Goal: Task Accomplishment & Management: Manage account settings

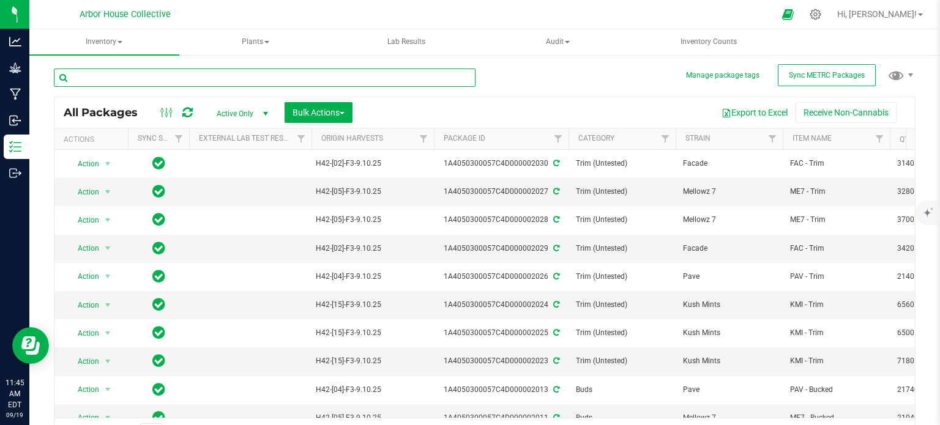
click at [129, 72] on input "text" at bounding box center [265, 78] width 422 height 18
type input "2002"
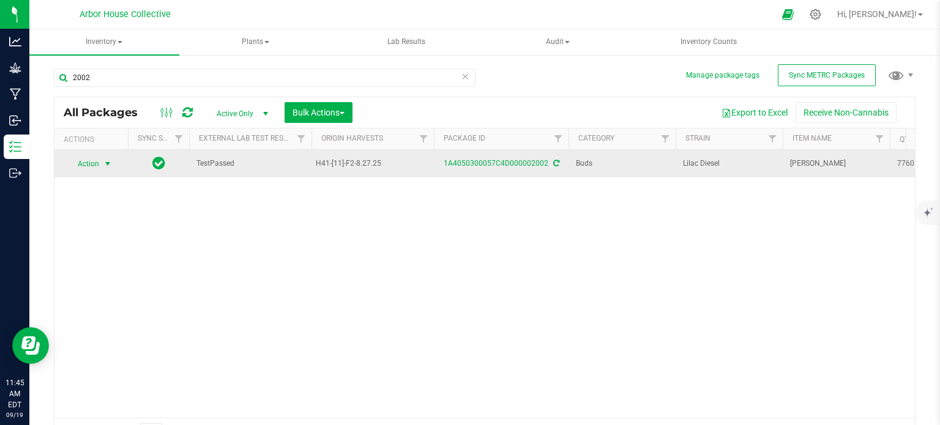
click at [110, 163] on span "select" at bounding box center [108, 164] width 10 height 10
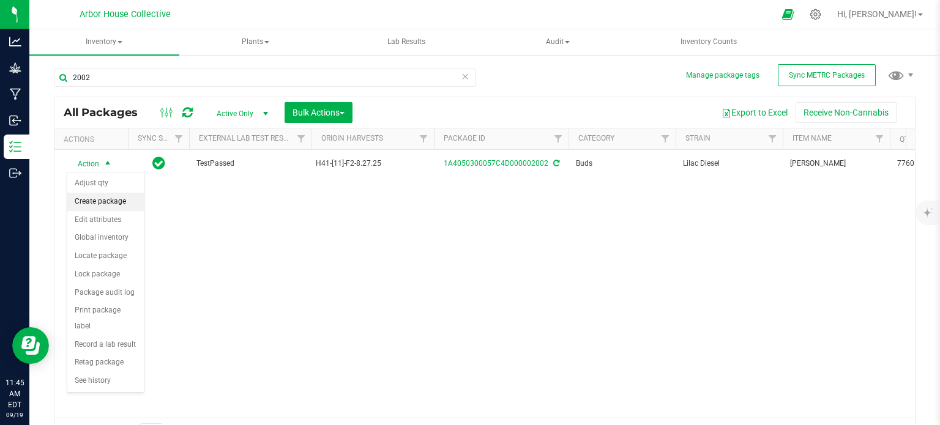
click at [113, 201] on li "Create package" at bounding box center [105, 202] width 77 height 18
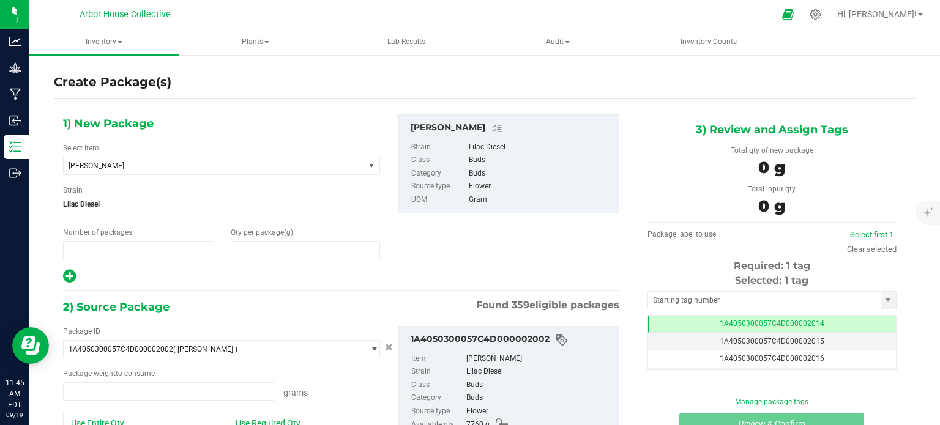
type input "1"
type input "0.0000"
type input "0"
type input "0.0000 g"
click at [99, 253] on span "1 1" at bounding box center [137, 250] width 149 height 18
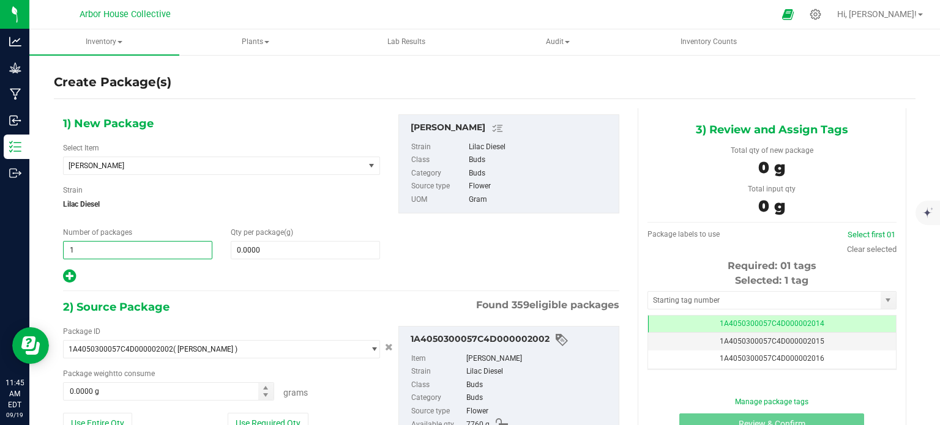
type input "17"
click at [261, 247] on span "0.0000 0" at bounding box center [305, 250] width 149 height 18
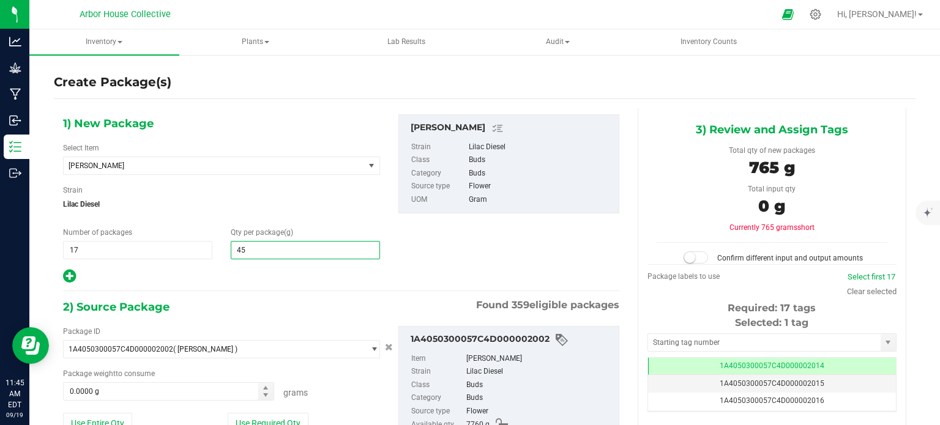
type input "454"
type input "454.0000"
click at [111, 383] on span at bounding box center [168, 392] width 211 height 18
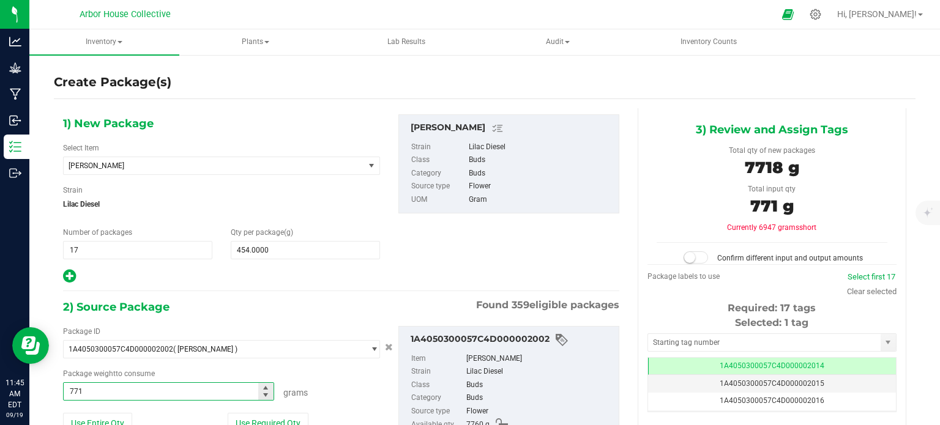
type input "7718"
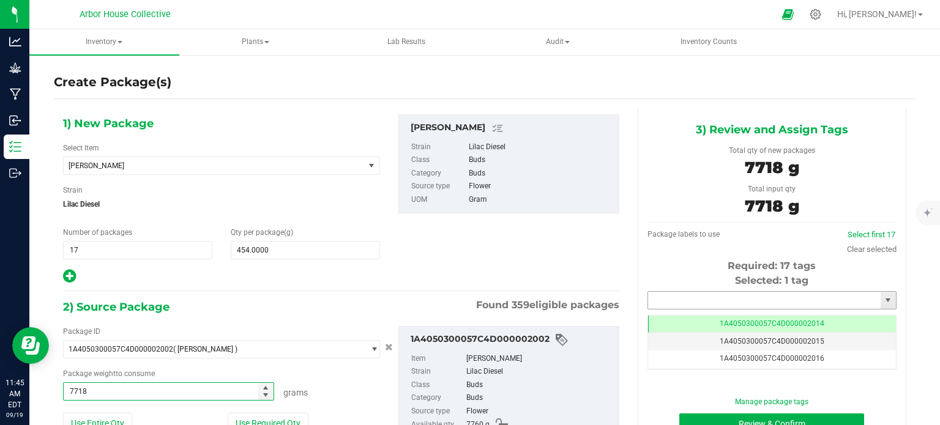
type input "7718.0000 g"
click at [731, 303] on input "text" at bounding box center [764, 300] width 233 height 17
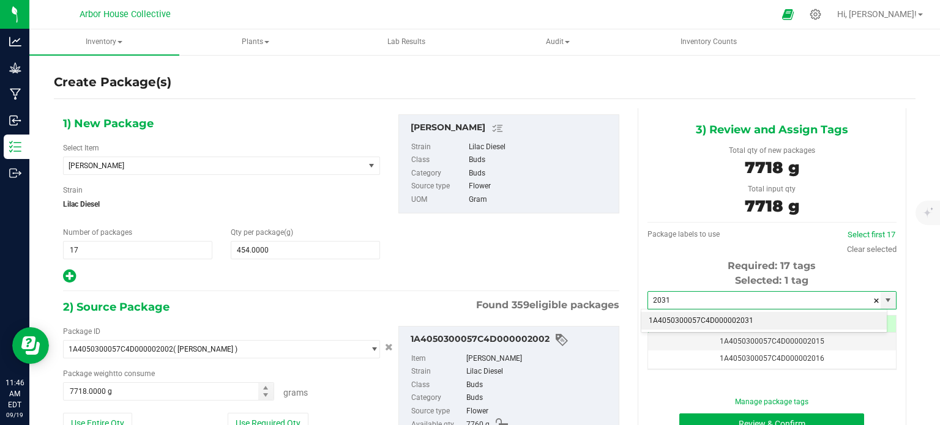
click at [738, 317] on li "1A4050300057C4D000002031" at bounding box center [763, 321] width 245 height 18
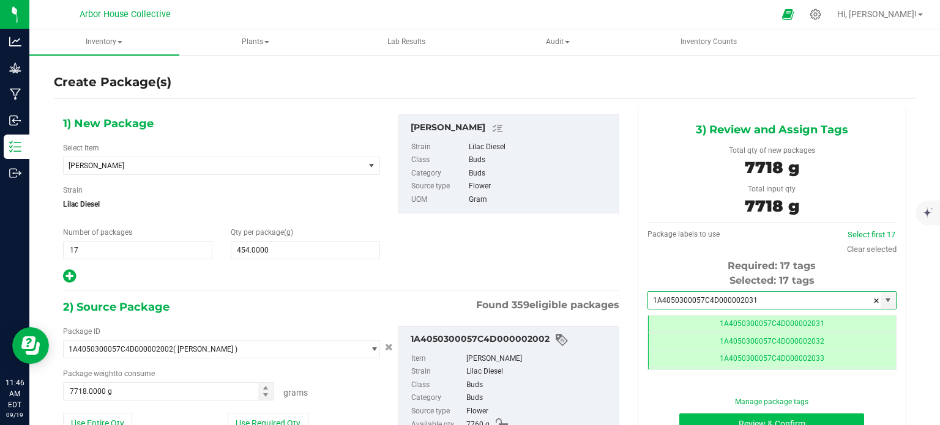
type input "1A4050300057C4D000002031"
click at [689, 421] on button "Review & Confirm" at bounding box center [771, 424] width 185 height 21
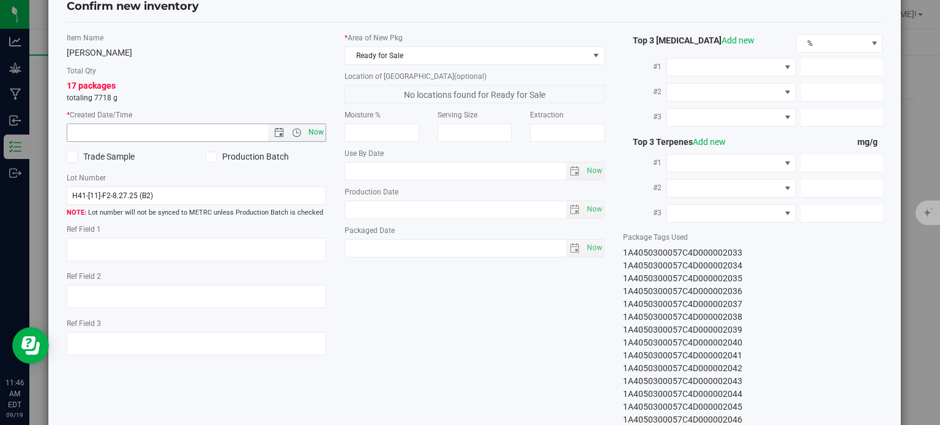
click at [313, 132] on span "Now" at bounding box center [316, 133] width 21 height 18
type input "[DATE] 11:46 AM"
click at [587, 246] on span "Now" at bounding box center [594, 248] width 21 height 18
type input "[DATE]"
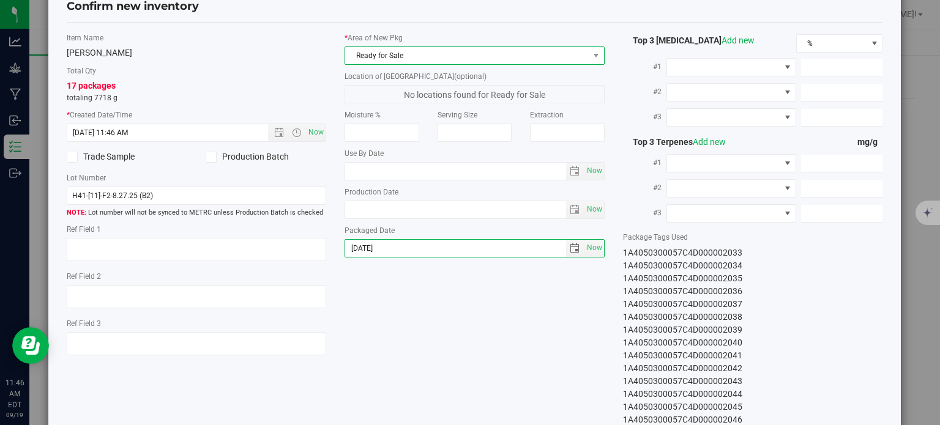
click at [500, 61] on span "Ready for Sale" at bounding box center [467, 55] width 244 height 17
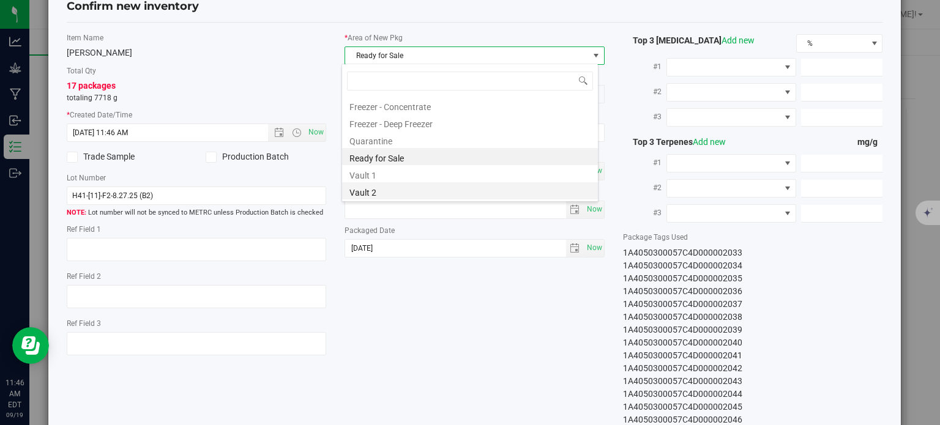
click at [409, 191] on li "Vault 2" at bounding box center [470, 190] width 256 height 17
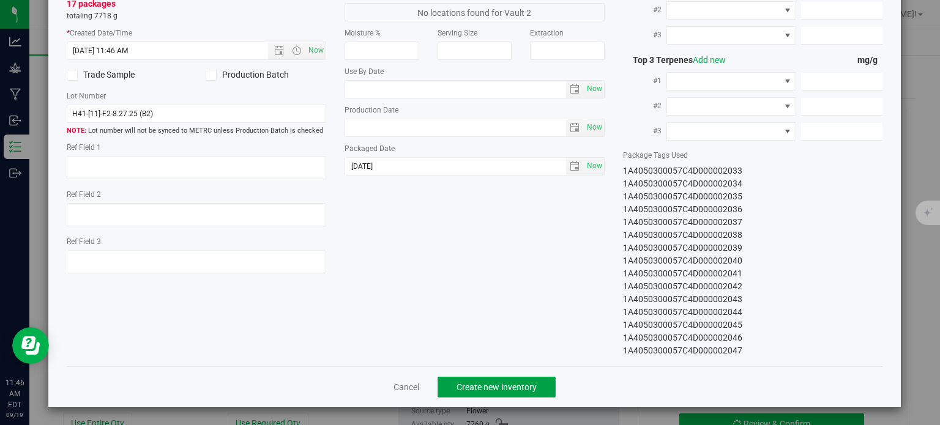
click at [468, 383] on span "Create new inventory" at bounding box center [497, 388] width 80 height 10
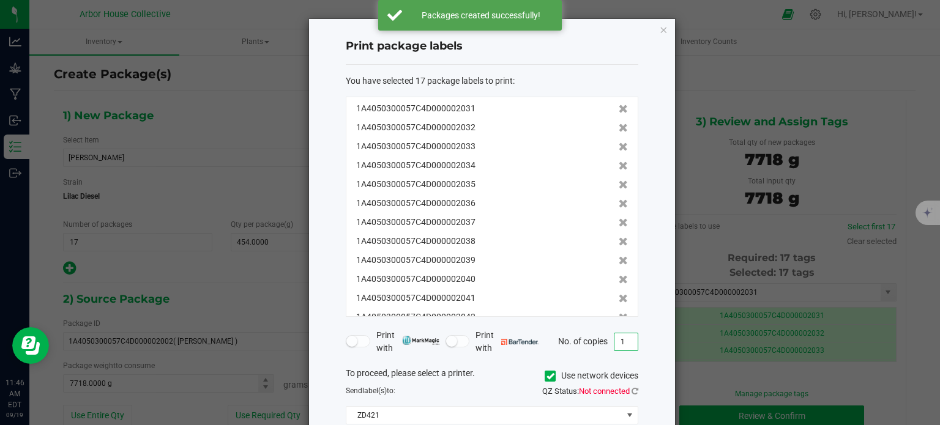
click at [627, 342] on input "1" at bounding box center [626, 342] width 23 height 17
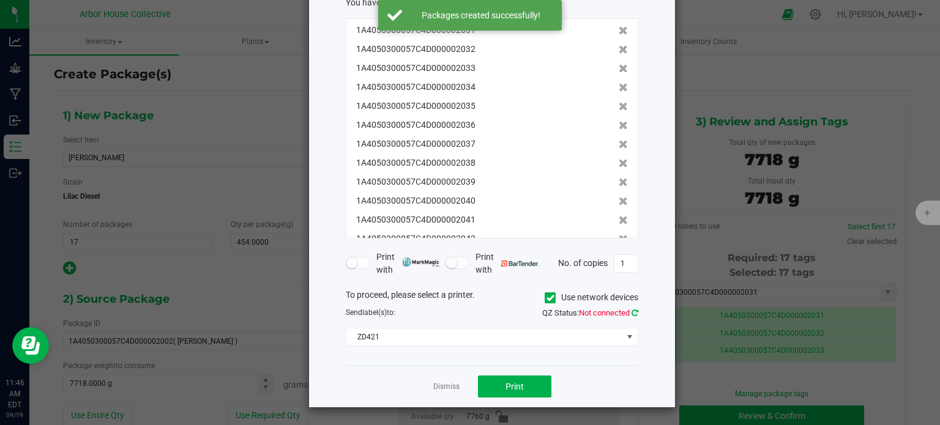
click at [634, 313] on icon at bounding box center [635, 313] width 7 height 8
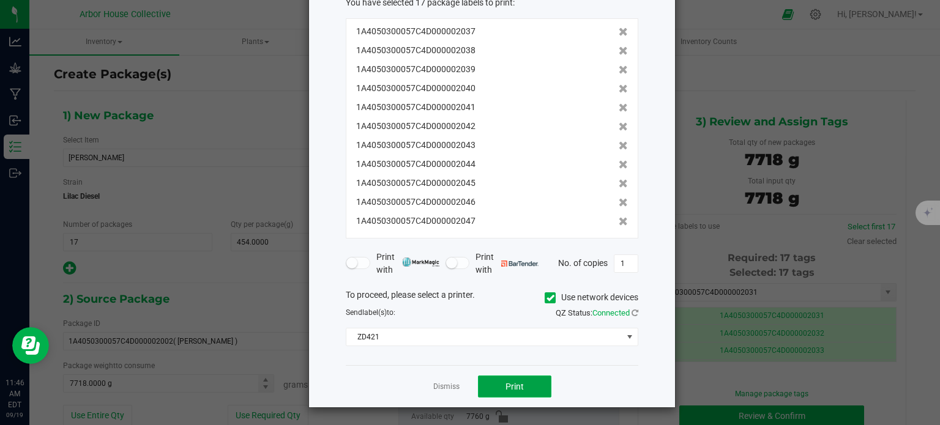
click at [520, 382] on span "Print" at bounding box center [515, 387] width 18 height 10
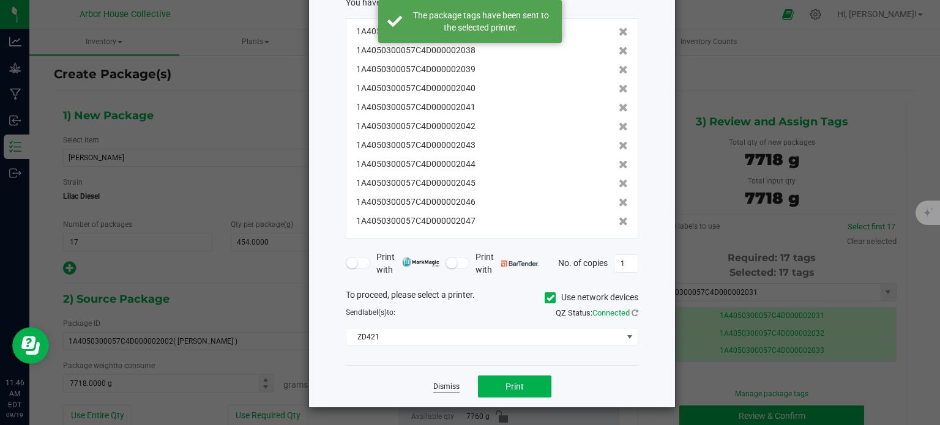
click at [455, 384] on link "Dismiss" at bounding box center [446, 387] width 26 height 10
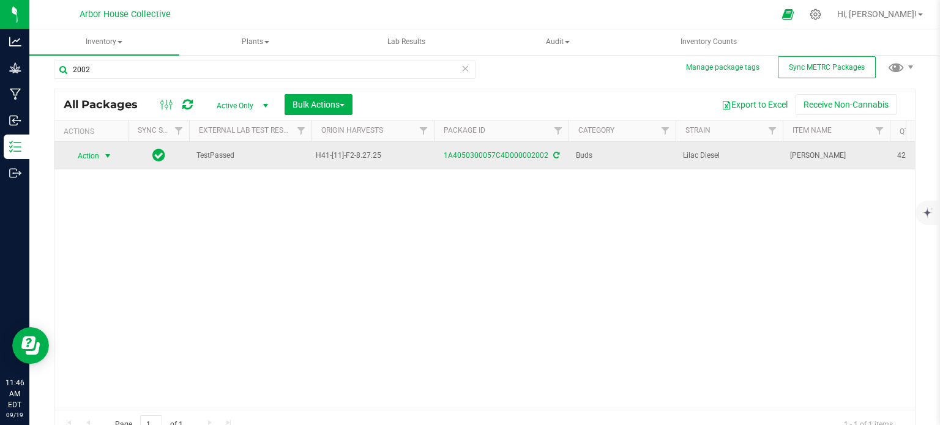
click at [109, 153] on span "select" at bounding box center [108, 156] width 10 height 10
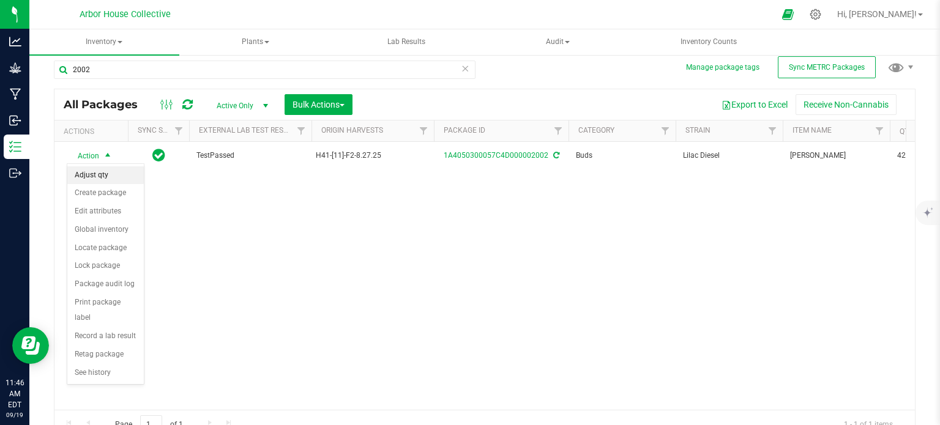
click at [110, 179] on li "Adjust qty" at bounding box center [105, 175] width 77 height 18
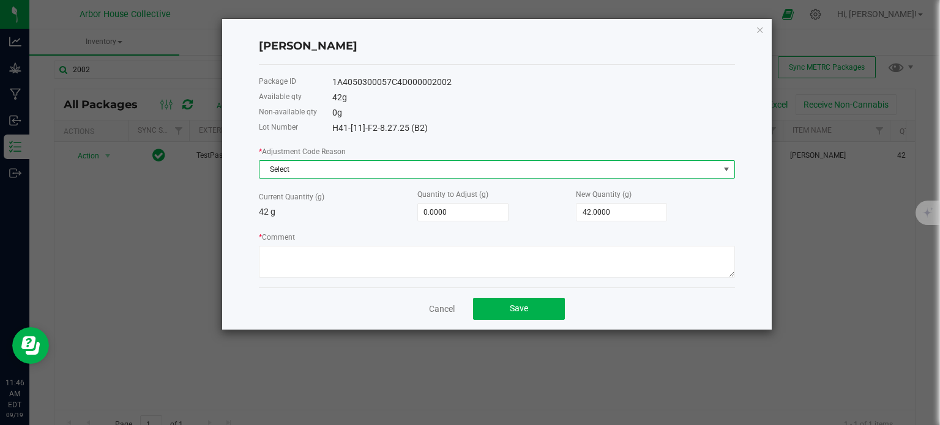
click at [278, 176] on span "Select" at bounding box center [490, 169] width 460 height 17
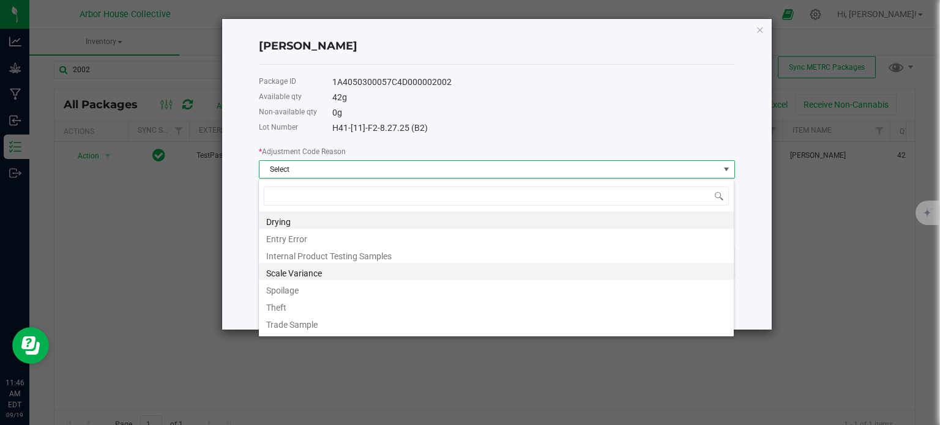
click at [305, 276] on li "Scale Variance" at bounding box center [496, 271] width 475 height 17
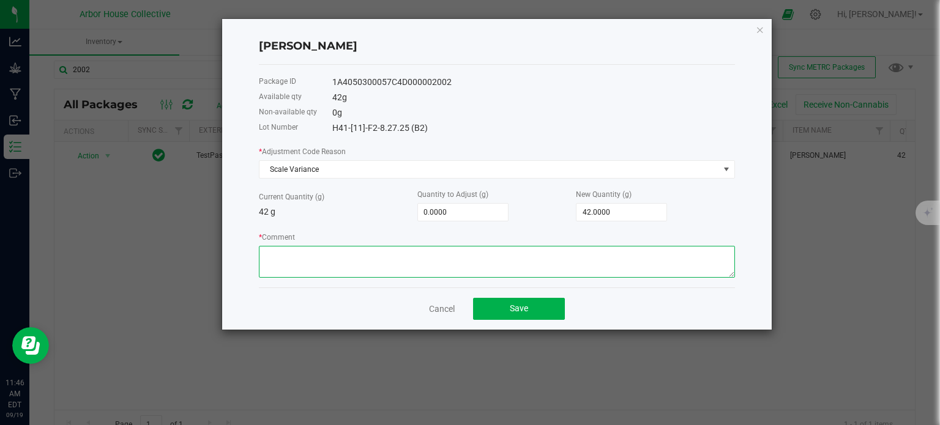
click at [301, 263] on textarea "* Comment" at bounding box center [497, 262] width 476 height 32
type textarea "Scale Variance"
click at [436, 212] on input "0" at bounding box center [463, 212] width 90 height 17
type input "-9"
type input "33.0000"
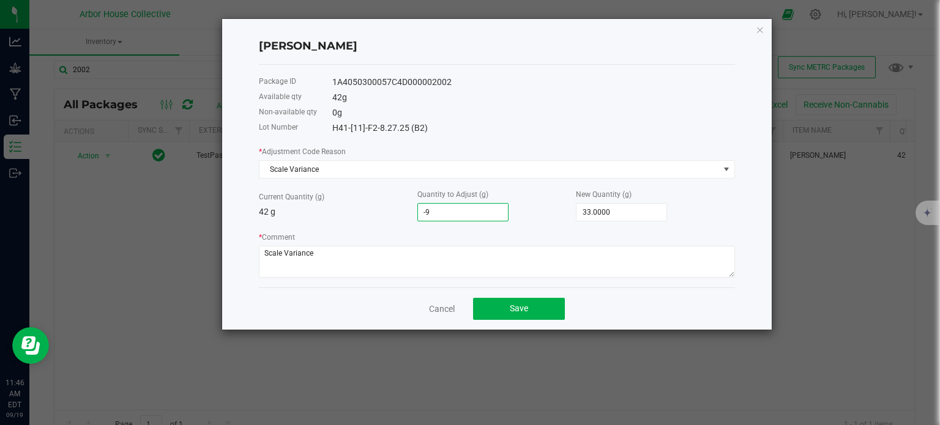
type input "-9.0000"
click at [396, 228] on div "* Adjustment Code Reason Scale Variance Current Quantity (g) 42 g Quantity to A…" at bounding box center [497, 211] width 476 height 133
click at [504, 306] on button "Save" at bounding box center [519, 309] width 92 height 22
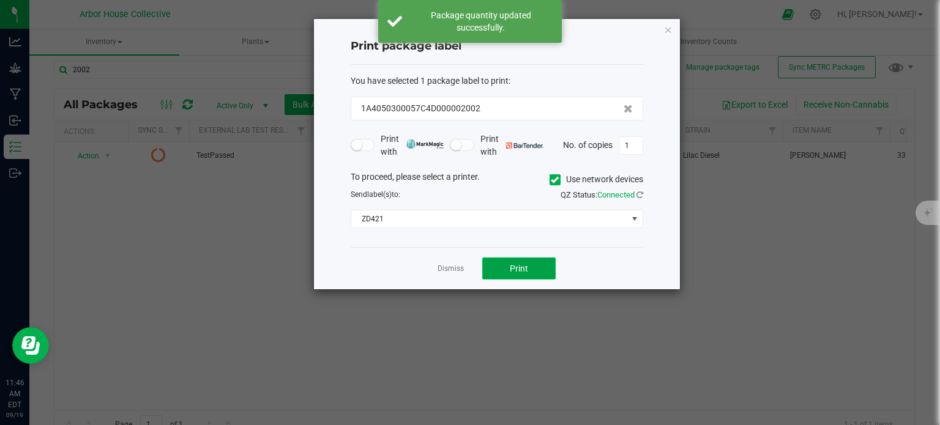
click at [507, 267] on button "Print" at bounding box center [518, 269] width 73 height 22
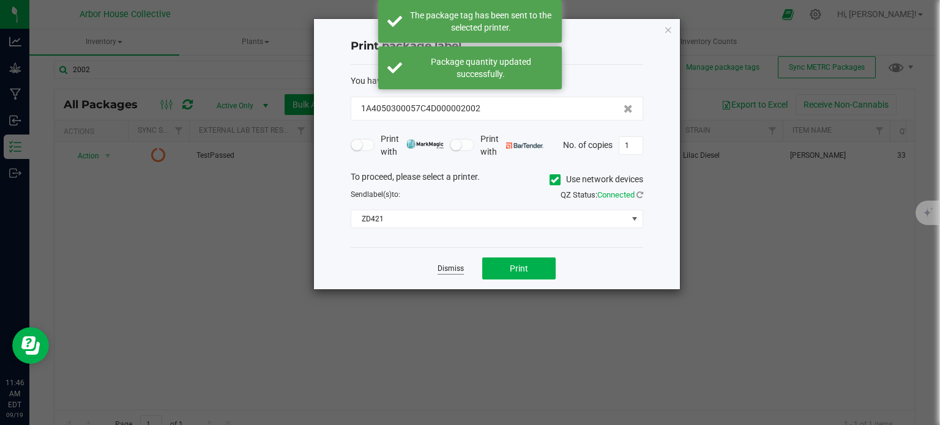
click at [457, 266] on link "Dismiss" at bounding box center [451, 269] width 26 height 10
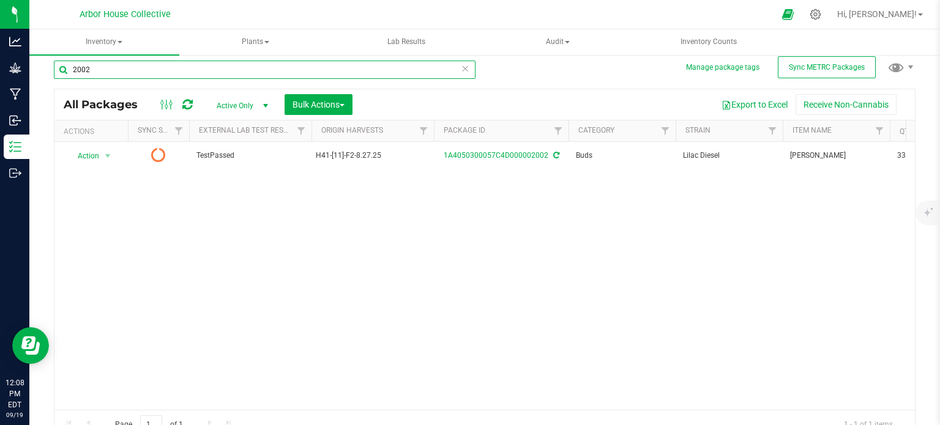
click at [118, 68] on input "2002" at bounding box center [265, 70] width 422 height 18
type input "2"
type input "2003"
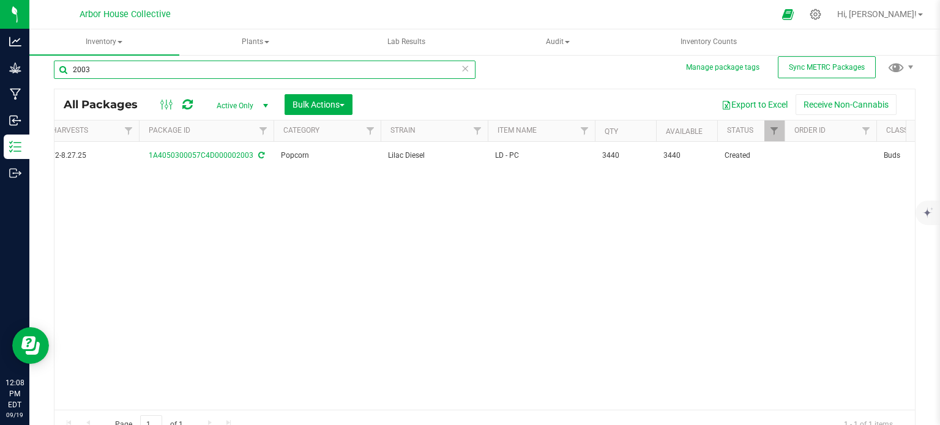
scroll to position [0, 149]
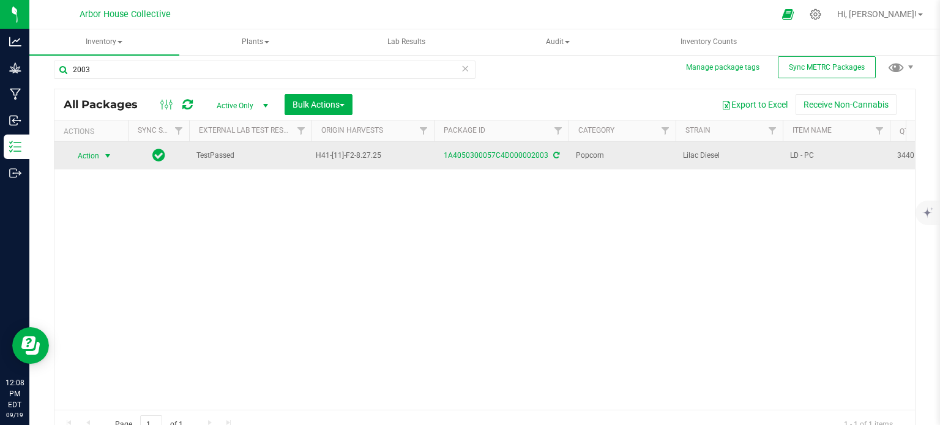
click at [105, 156] on span "select" at bounding box center [108, 156] width 10 height 10
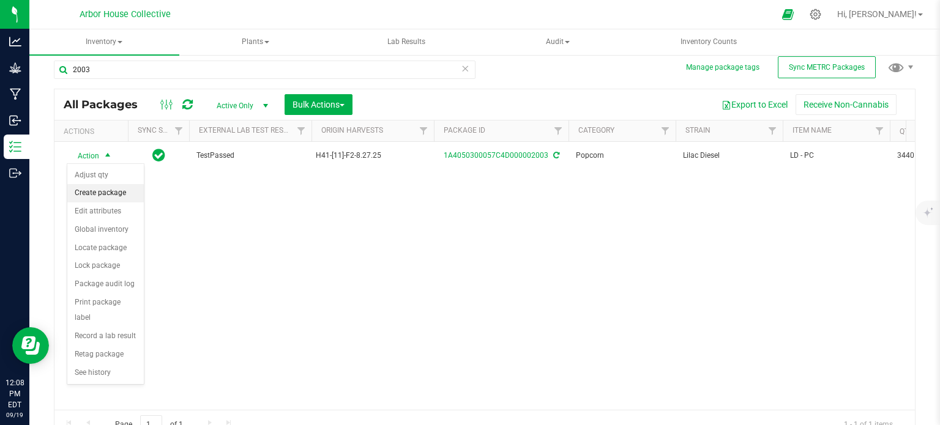
click at [107, 187] on li "Create package" at bounding box center [105, 193] width 77 height 18
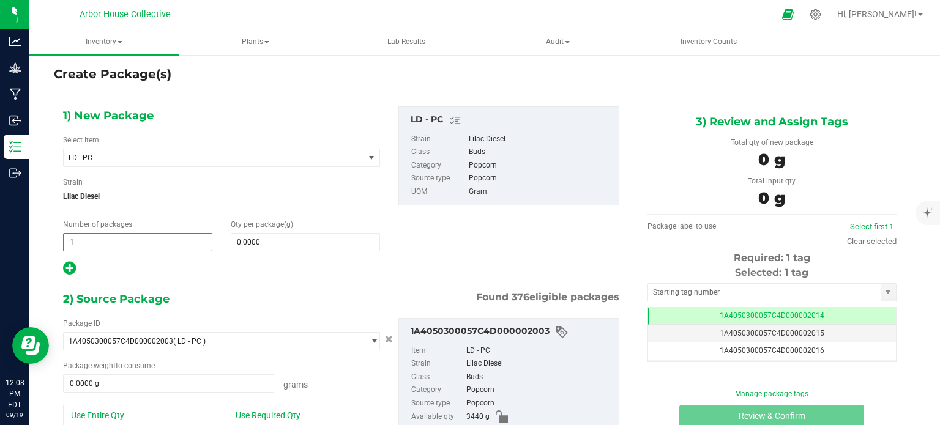
click at [125, 235] on span "1 1" at bounding box center [137, 242] width 149 height 18
click at [125, 235] on input "1" at bounding box center [138, 242] width 148 height 17
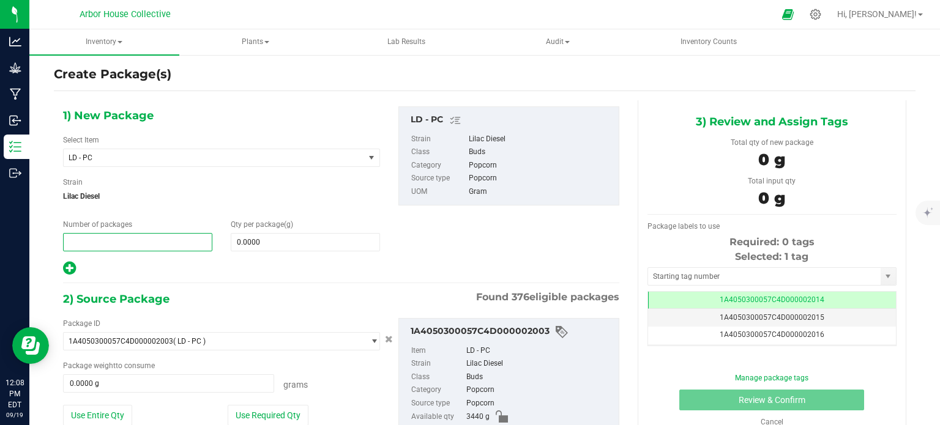
type input "7"
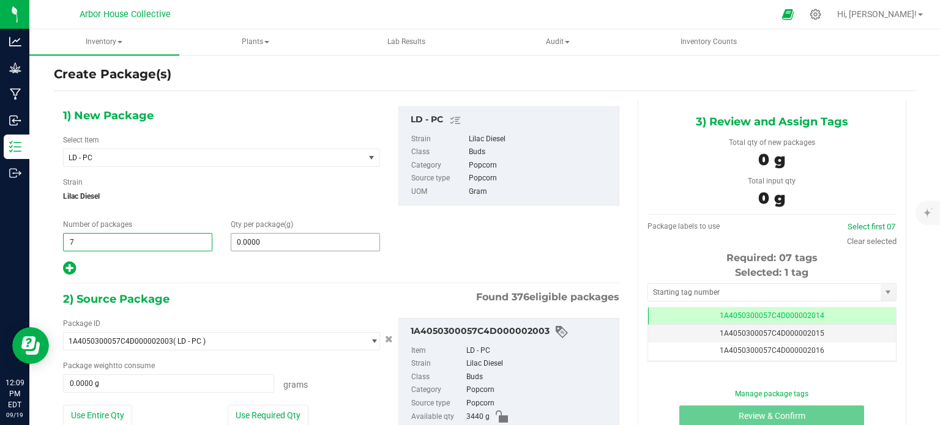
type input "7"
click at [252, 237] on span at bounding box center [305, 242] width 149 height 18
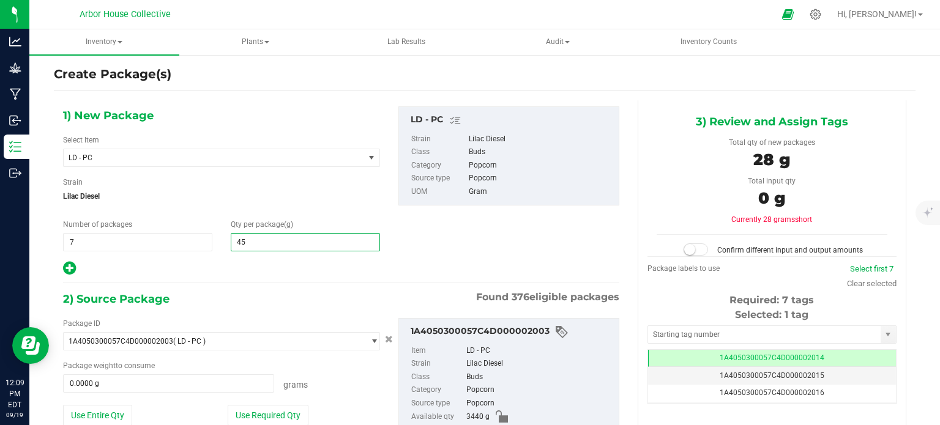
type input "454"
type input "454.0000"
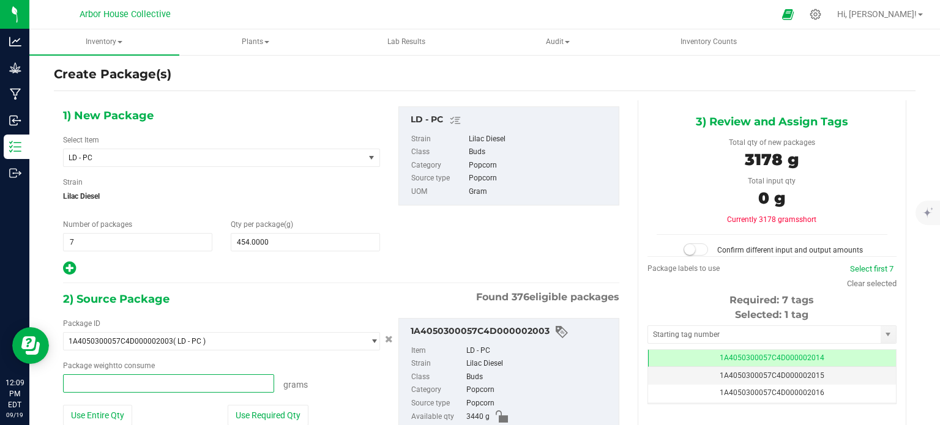
click at [114, 381] on span at bounding box center [168, 384] width 211 height 18
type input "3178"
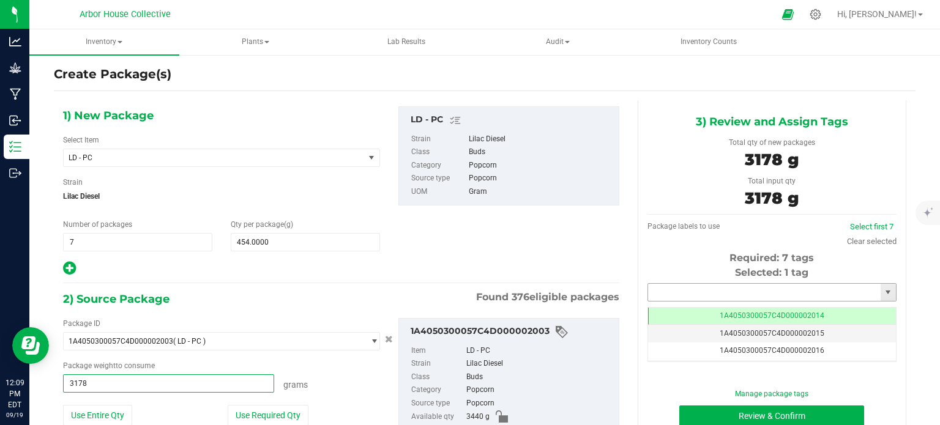
type input "3178.0000 g"
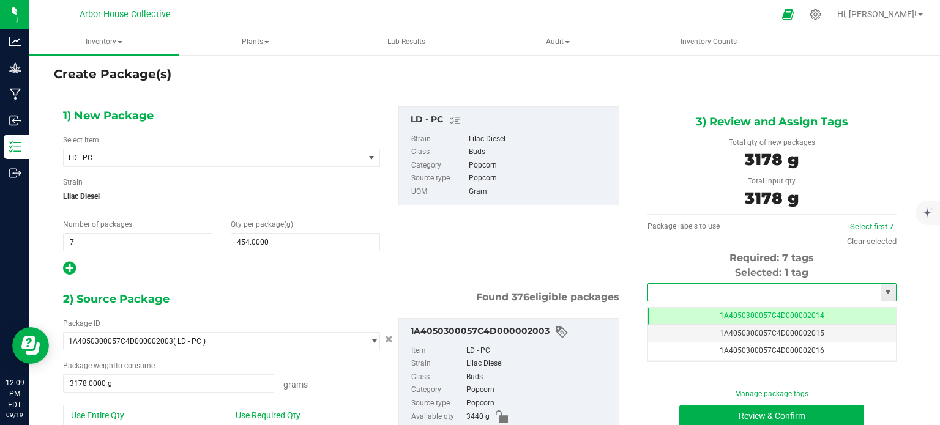
click at [683, 293] on input "text" at bounding box center [764, 292] width 233 height 17
click at [693, 313] on li "1A4050300057C4D000002048" at bounding box center [763, 313] width 245 height 18
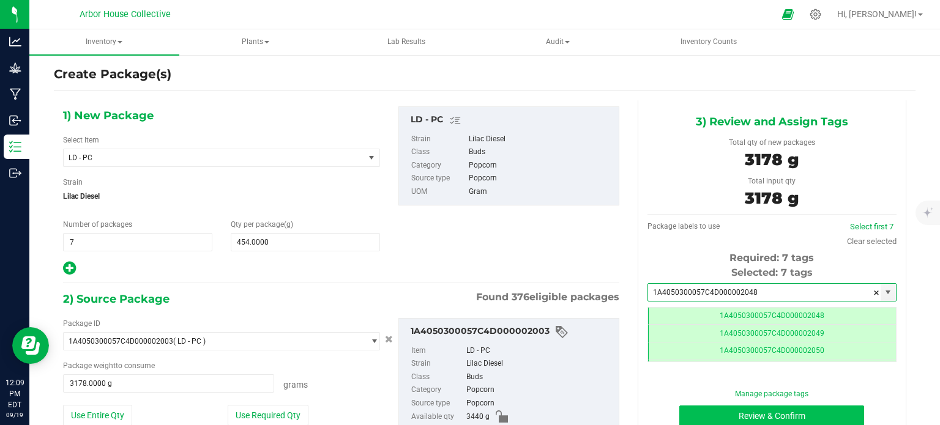
type input "1A4050300057C4D000002048"
click at [695, 409] on button "Review & Confirm" at bounding box center [771, 416] width 185 height 21
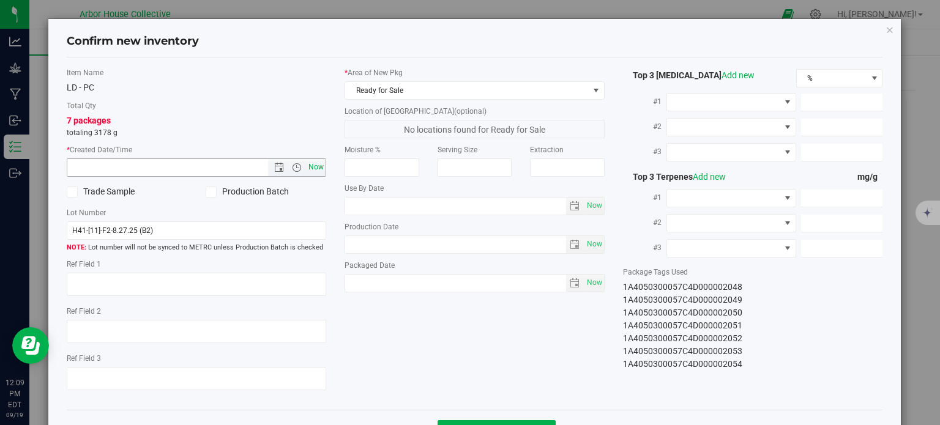
click at [318, 171] on span "Now" at bounding box center [316, 168] width 21 height 18
type input "[DATE] 12:09 PM"
click at [588, 280] on span "Now" at bounding box center [594, 283] width 21 height 18
type input "[DATE]"
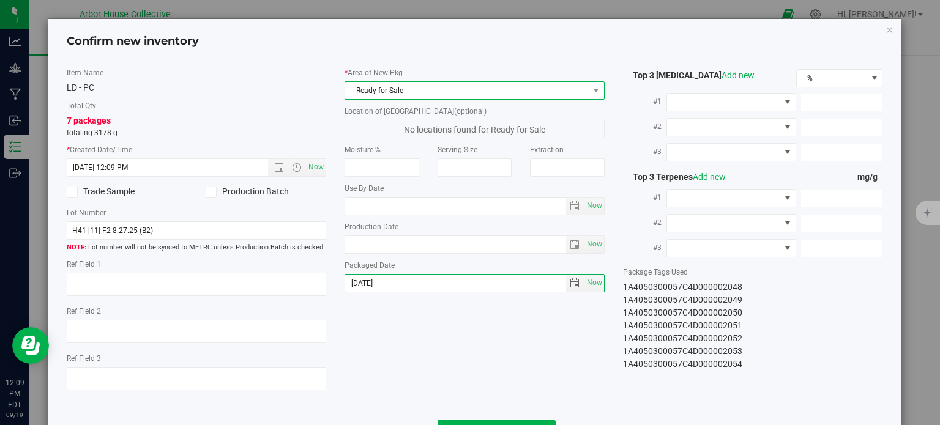
click at [534, 92] on span "Ready for Sale" at bounding box center [467, 90] width 244 height 17
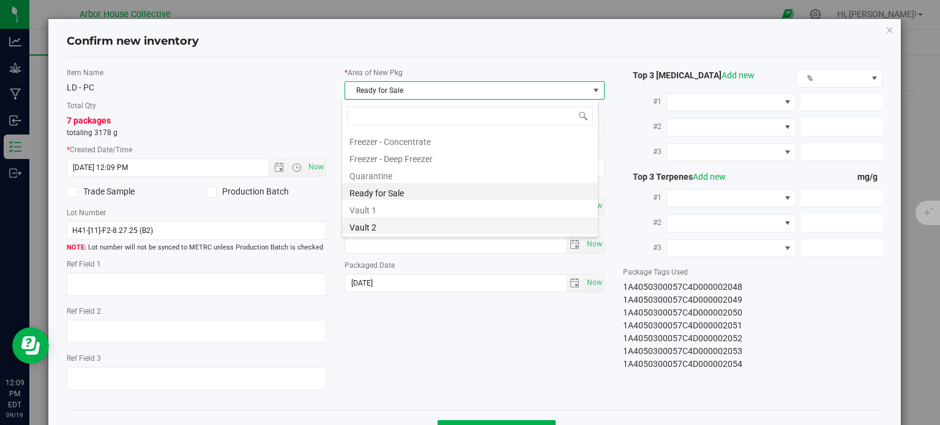
click at [424, 224] on li "Vault 2" at bounding box center [470, 225] width 256 height 17
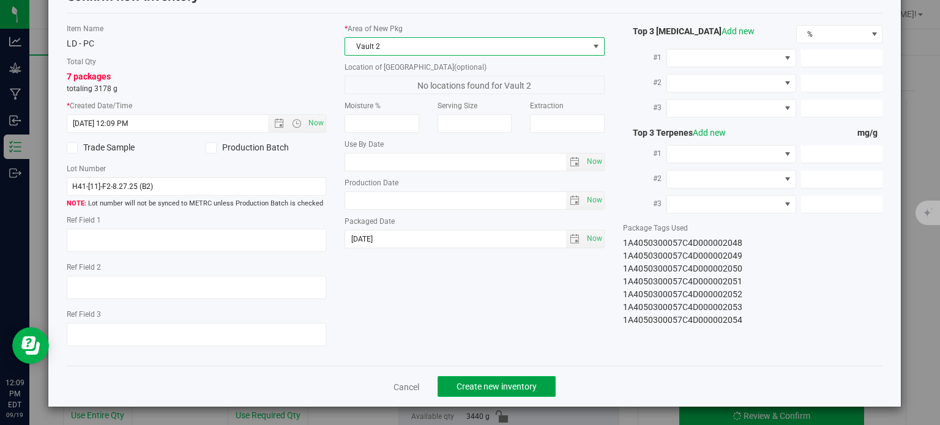
click at [483, 386] on span "Create new inventory" at bounding box center [497, 387] width 80 height 10
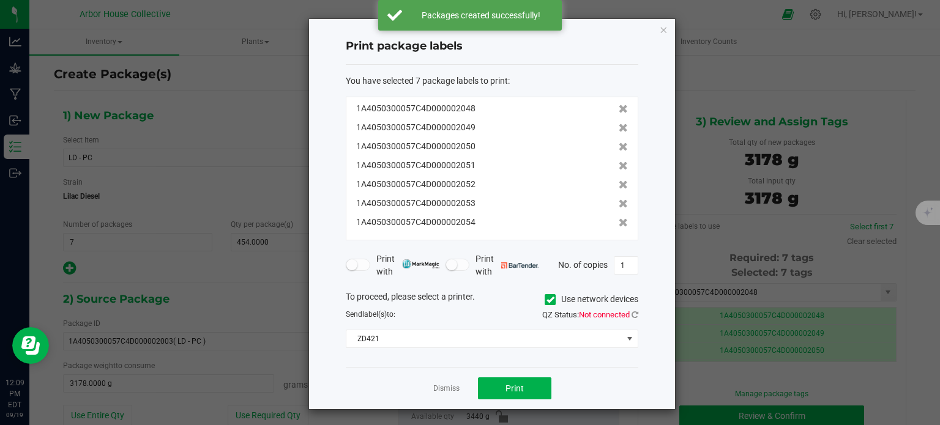
click at [638, 312] on div "QZ Status: Not connected" at bounding box center [569, 315] width 155 height 12
click at [637, 312] on icon at bounding box center [635, 315] width 7 height 8
click at [506, 390] on span "Print" at bounding box center [515, 389] width 18 height 10
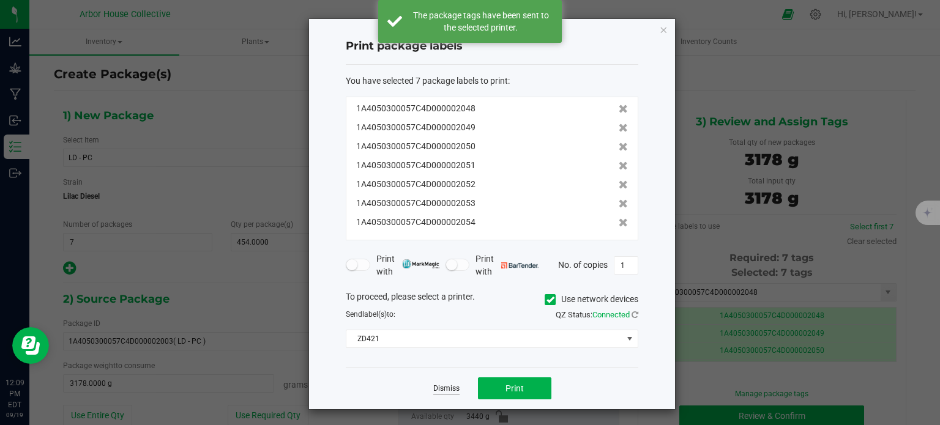
click at [441, 386] on link "Dismiss" at bounding box center [446, 389] width 26 height 10
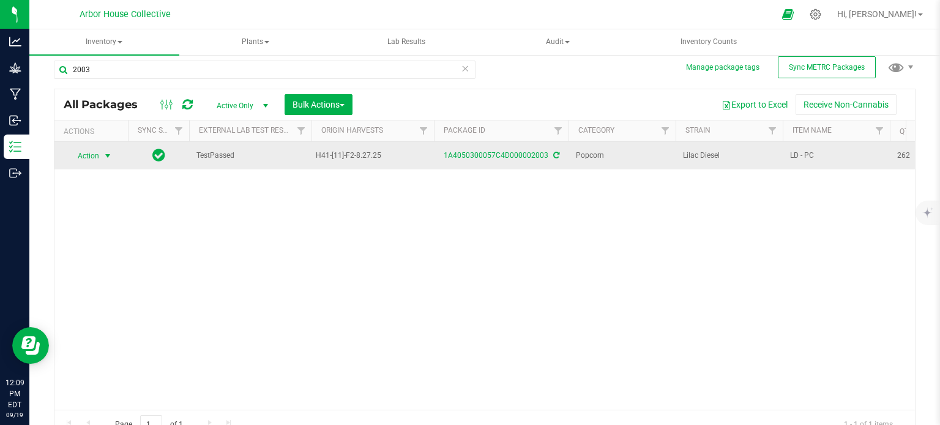
click at [110, 153] on span "select" at bounding box center [108, 156] width 10 height 10
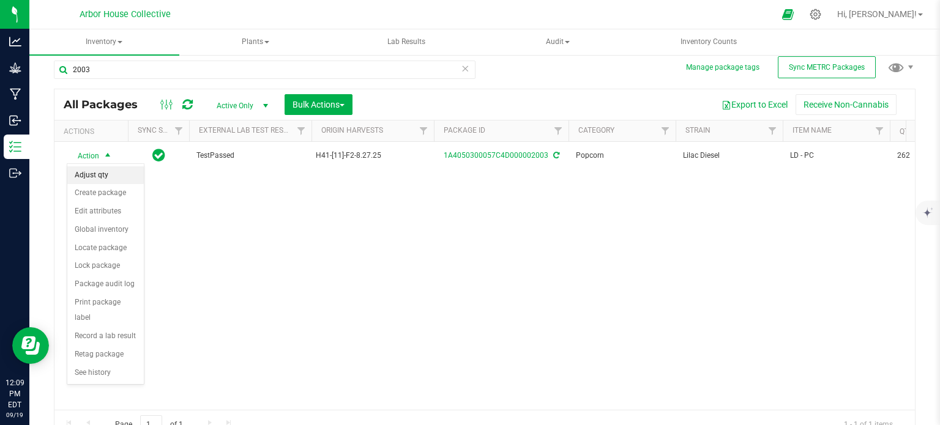
click at [108, 171] on li "Adjust qty" at bounding box center [105, 175] width 77 height 18
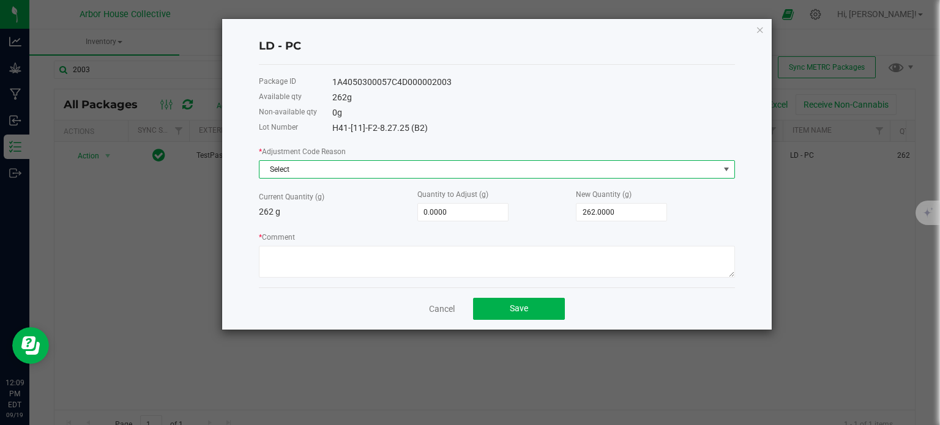
click at [294, 173] on span "Select" at bounding box center [490, 169] width 460 height 17
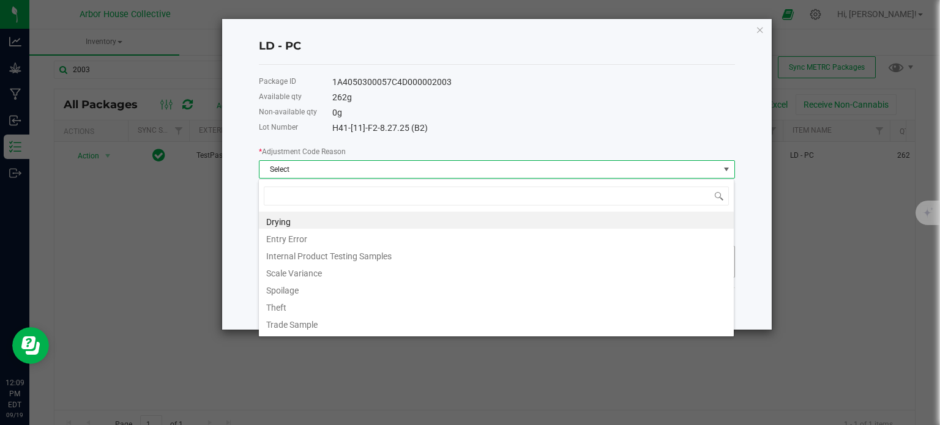
click at [301, 277] on li "Scale Variance" at bounding box center [496, 271] width 475 height 17
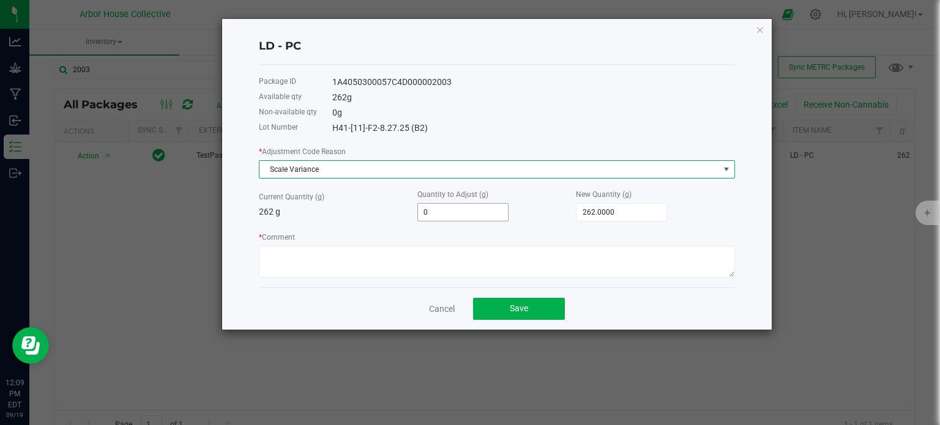
click at [427, 215] on input "0" at bounding box center [463, 212] width 90 height 17
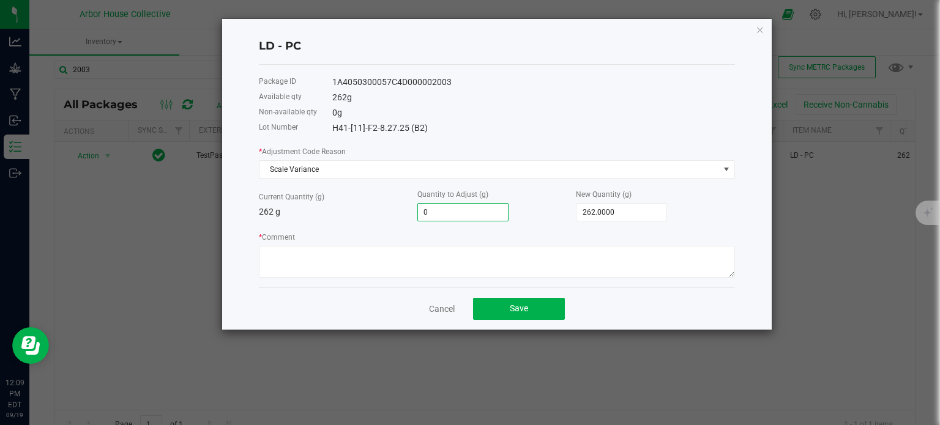
type input "1"
type input "263.0000"
type input "12"
type input "274.0000"
type input "12.0000"
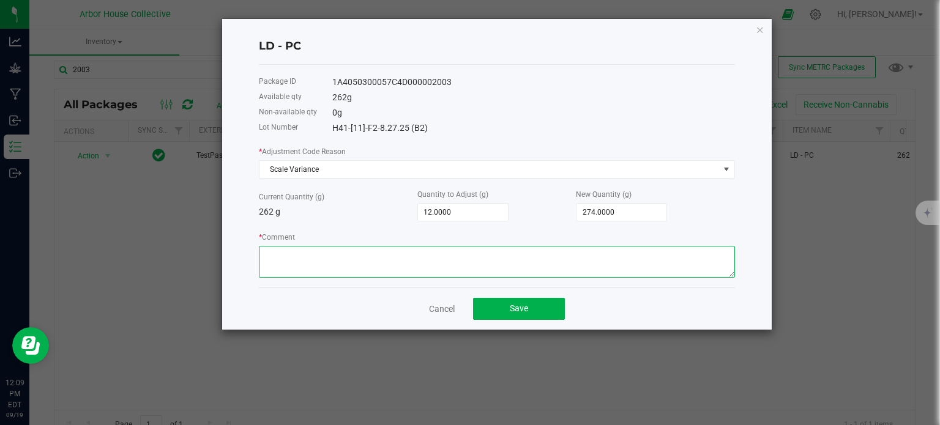
click at [346, 259] on textarea "* Comment" at bounding box center [497, 262] width 476 height 32
type textarea "Scale Variance"
click at [526, 308] on span "Save" at bounding box center [519, 309] width 18 height 10
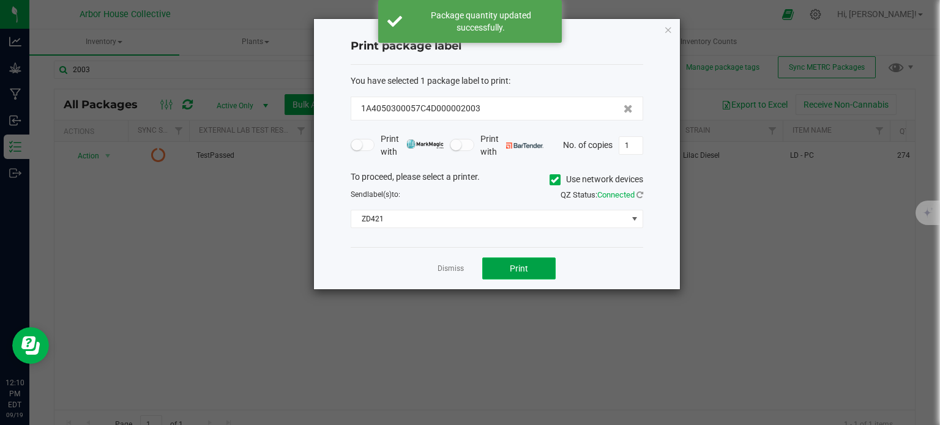
click at [515, 260] on button "Print" at bounding box center [518, 269] width 73 height 22
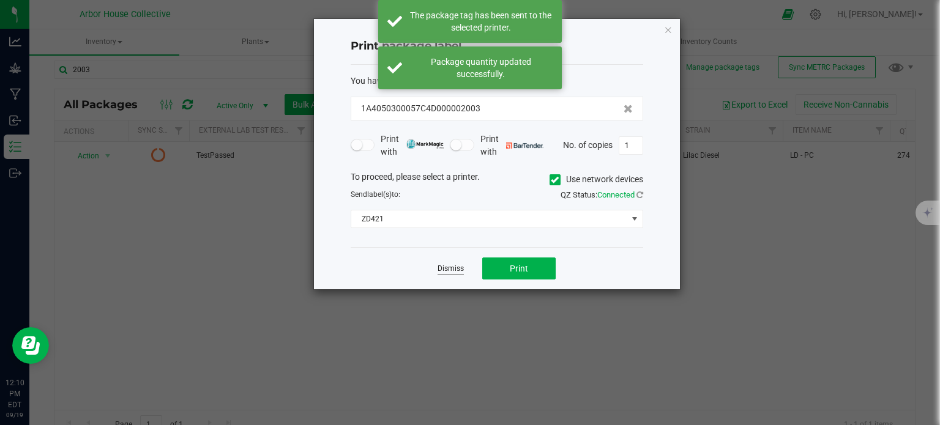
click at [456, 264] on link "Dismiss" at bounding box center [451, 269] width 26 height 10
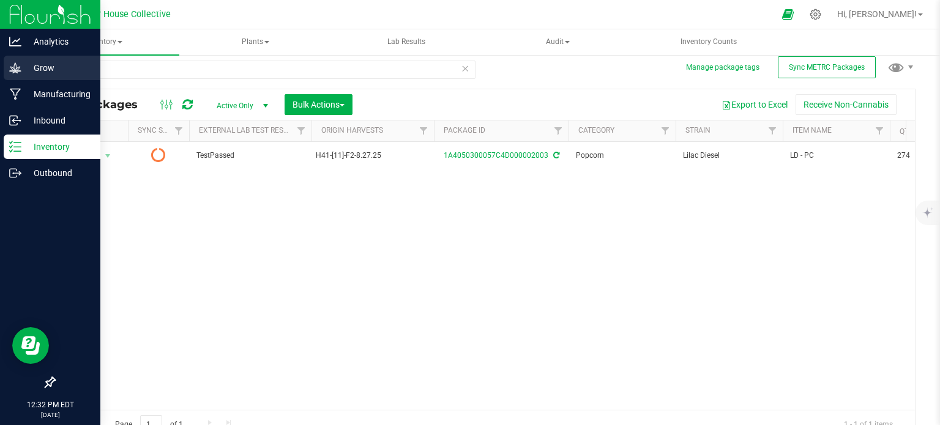
click at [22, 63] on p "Grow" at bounding box center [57, 68] width 73 height 15
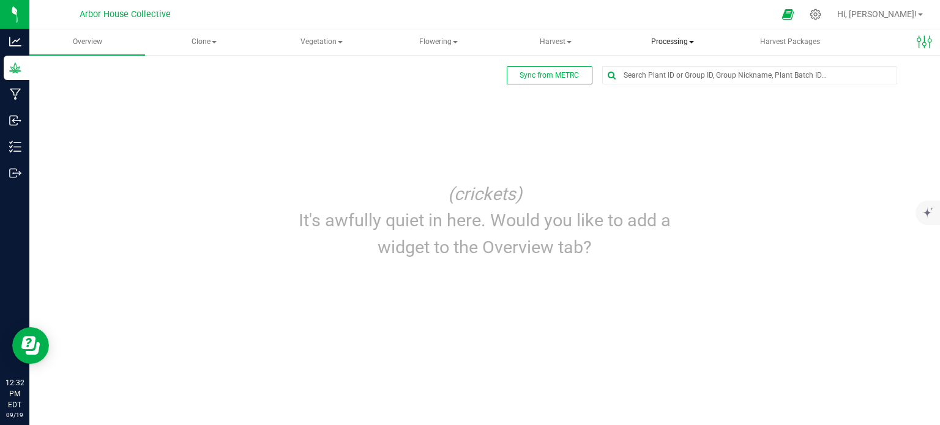
click at [671, 40] on span "Processing" at bounding box center [673, 42] width 114 height 24
click at [681, 88] on span "Processing harvests" at bounding box center [688, 88] width 113 height 10
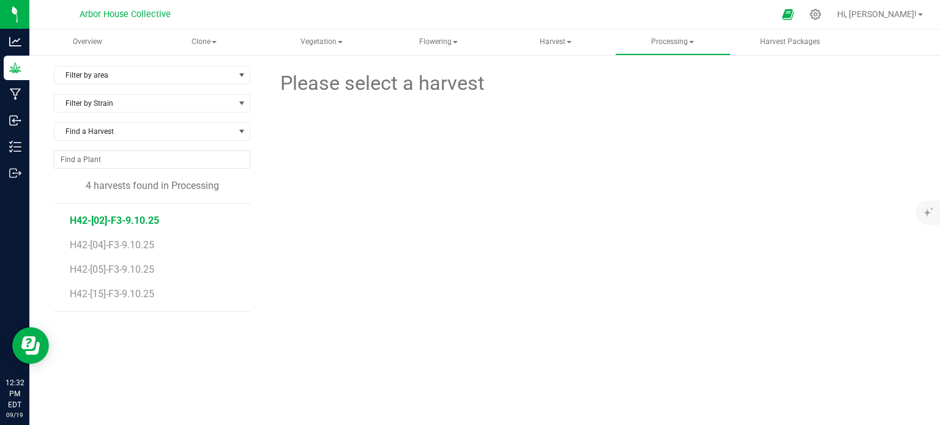
click at [137, 217] on span "H42-[02]-F3-9.10.25" at bounding box center [114, 221] width 89 height 12
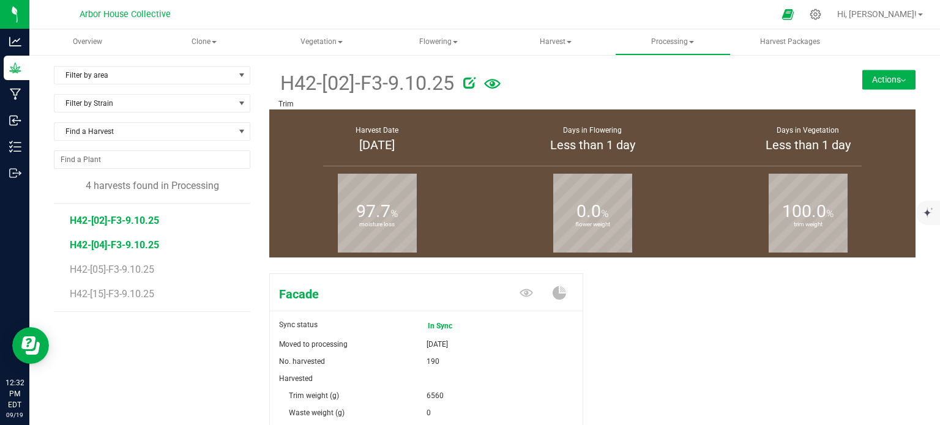
click at [140, 249] on span "H42-[04]-F3-9.10.25" at bounding box center [114, 245] width 89 height 12
click at [143, 264] on span "H42-[05]-F3-9.10.25" at bounding box center [114, 270] width 89 height 12
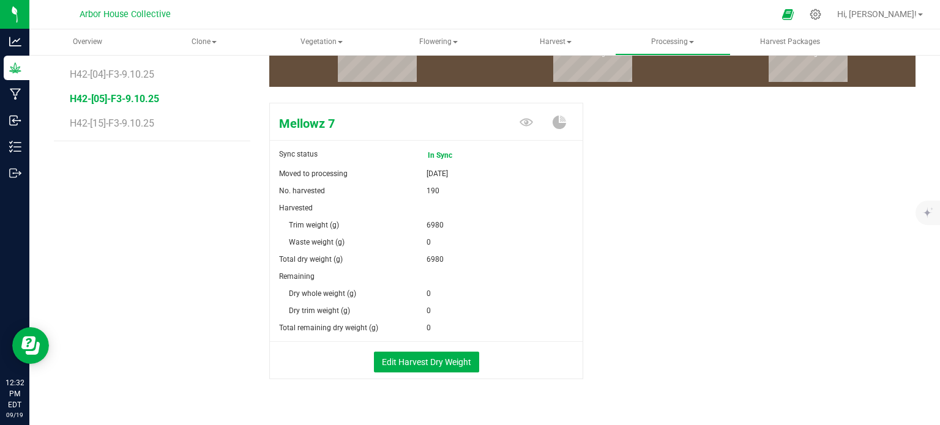
scroll to position [171, 0]
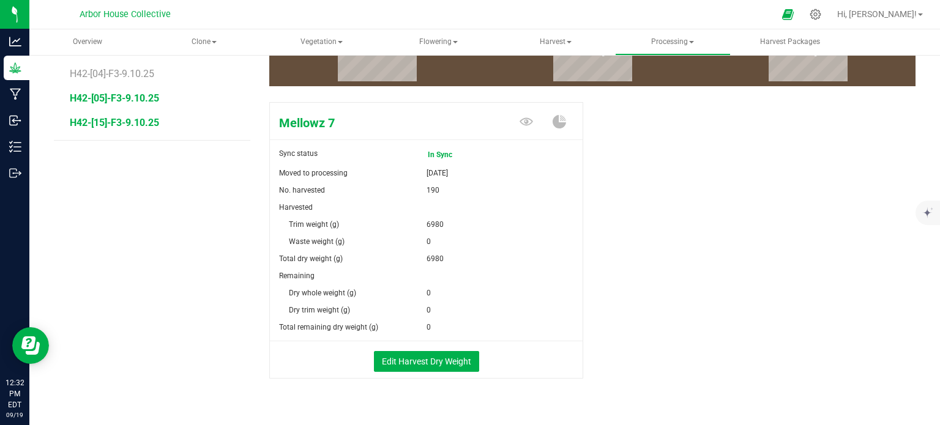
click at [144, 121] on span "H42-[15]-F3-9.10.25" at bounding box center [114, 123] width 89 height 12
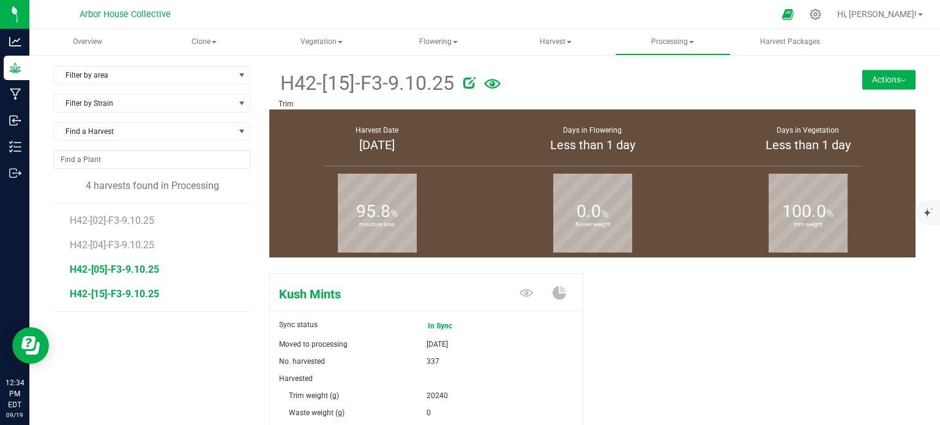
click at [146, 266] on span "H42-[05]-F3-9.10.25" at bounding box center [114, 270] width 89 height 12
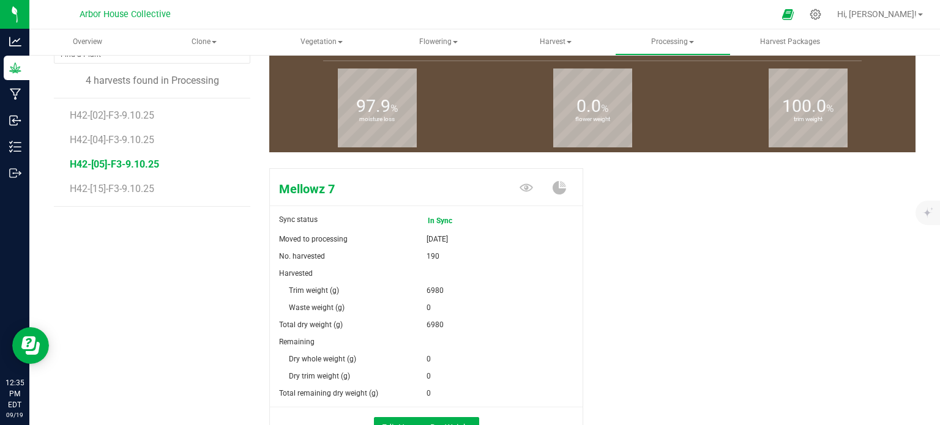
scroll to position [105, 0]
click at [142, 141] on span "H42-[04]-F3-9.10.25" at bounding box center [114, 140] width 89 height 12
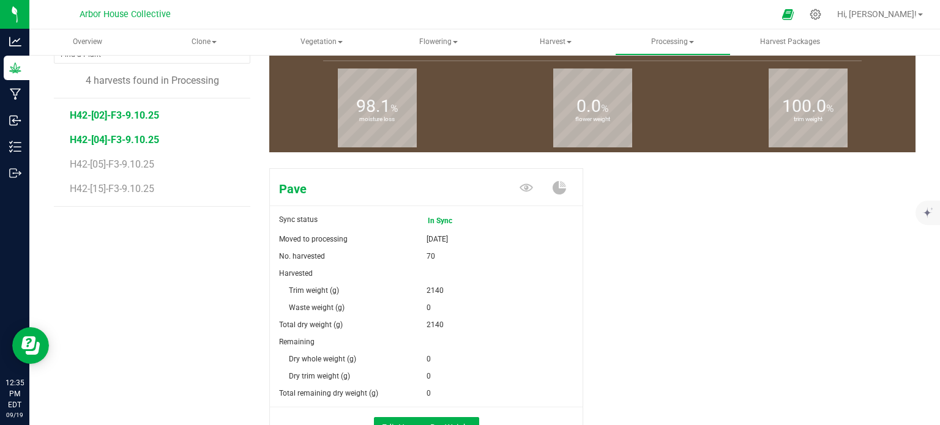
click at [135, 110] on span "H42-[02]-F3-9.10.25" at bounding box center [114, 116] width 89 height 12
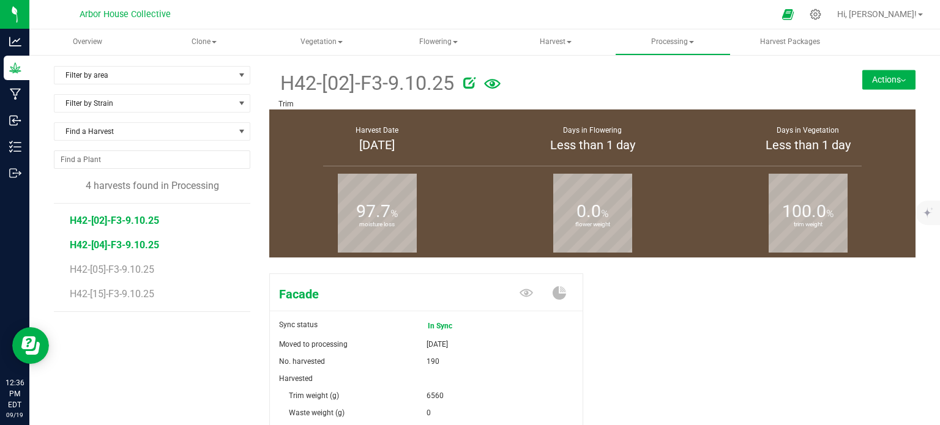
click at [149, 241] on span "H42-[04]-F3-9.10.25" at bounding box center [114, 245] width 89 height 12
click at [138, 266] on span "H42-[05]-F3-9.10.25" at bounding box center [114, 270] width 89 height 12
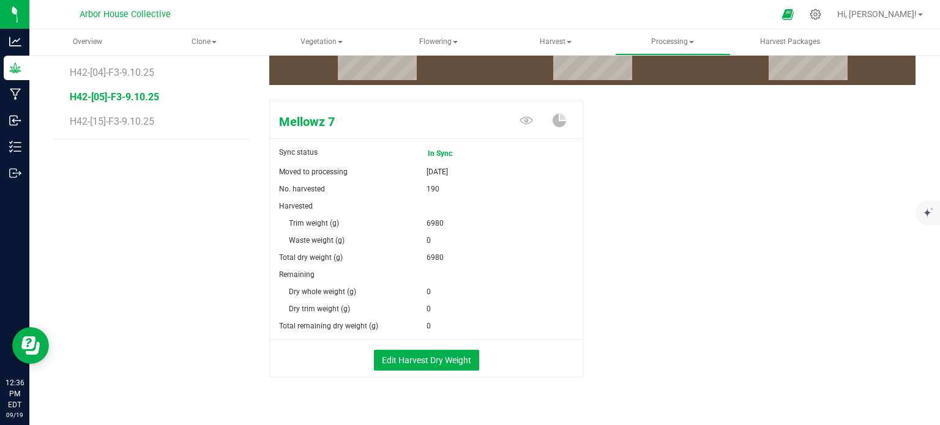
scroll to position [154, 0]
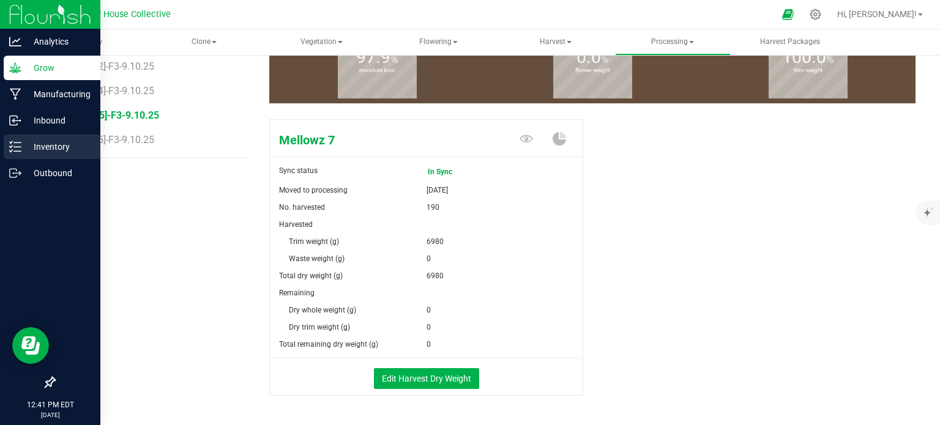
click at [40, 144] on p "Inventory" at bounding box center [57, 147] width 73 height 15
